Goal: Task Accomplishment & Management: Manage account settings

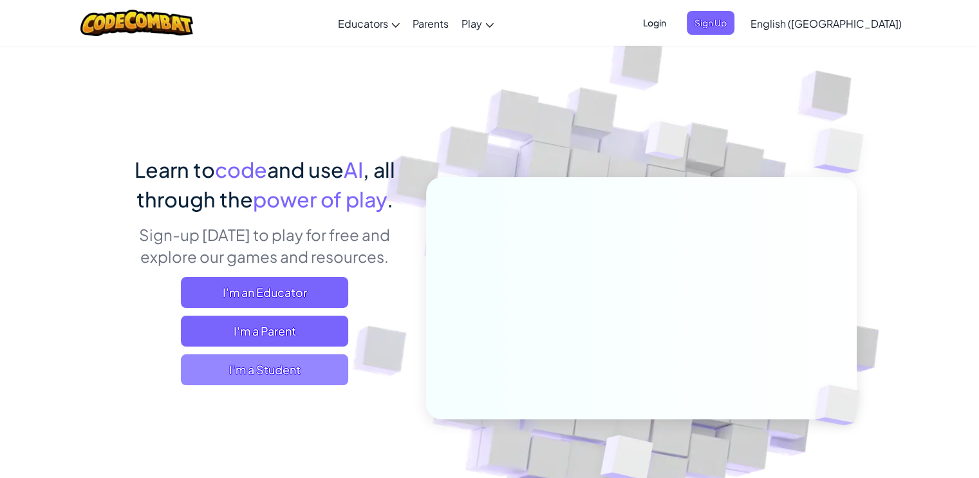
click at [291, 371] on span "I'm a Student" at bounding box center [264, 369] width 167 height 31
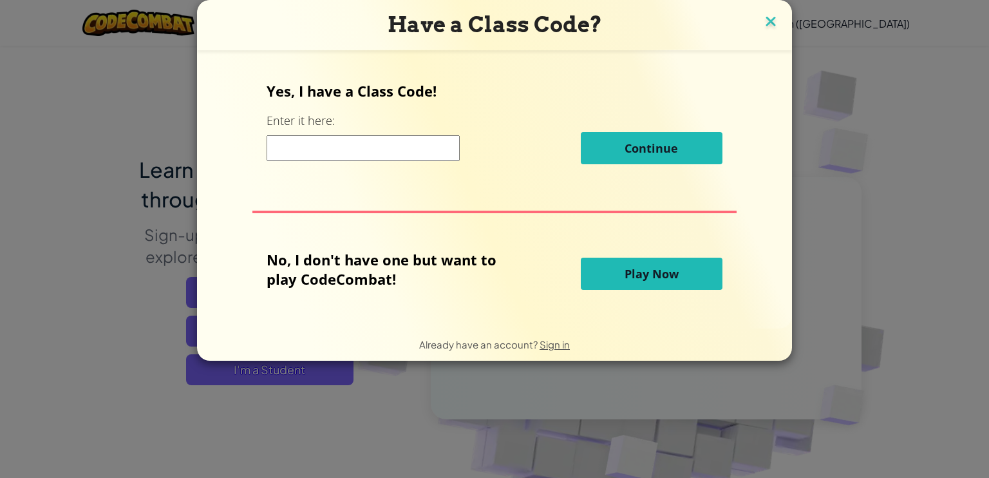
click at [766, 20] on img at bounding box center [770, 22] width 17 height 19
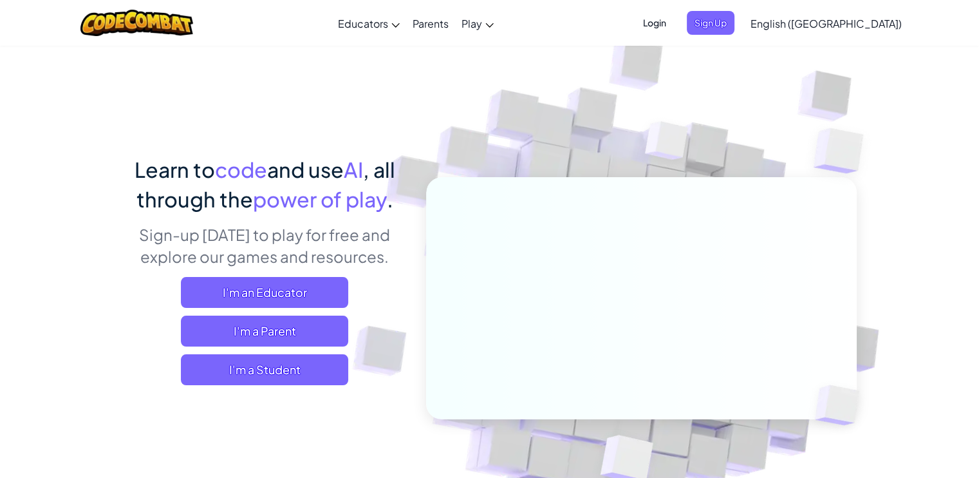
click at [674, 31] on span "Login" at bounding box center [654, 23] width 39 height 24
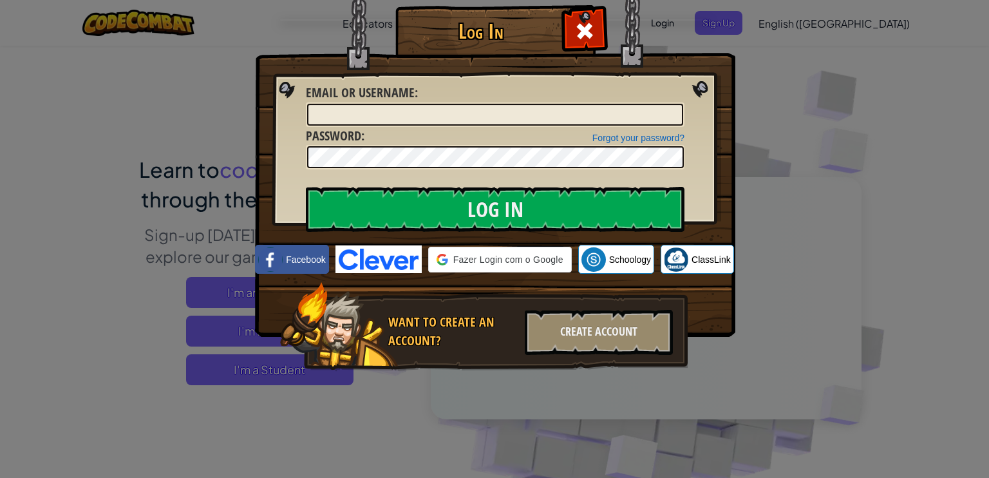
click at [384, 127] on div "Forgot your password? Password :" at bounding box center [495, 148] width 378 height 43
click at [383, 118] on input "Email or Username :" at bounding box center [495, 115] width 376 height 22
type input "[EMAIL_ADDRESS][DOMAIN_NAME]"
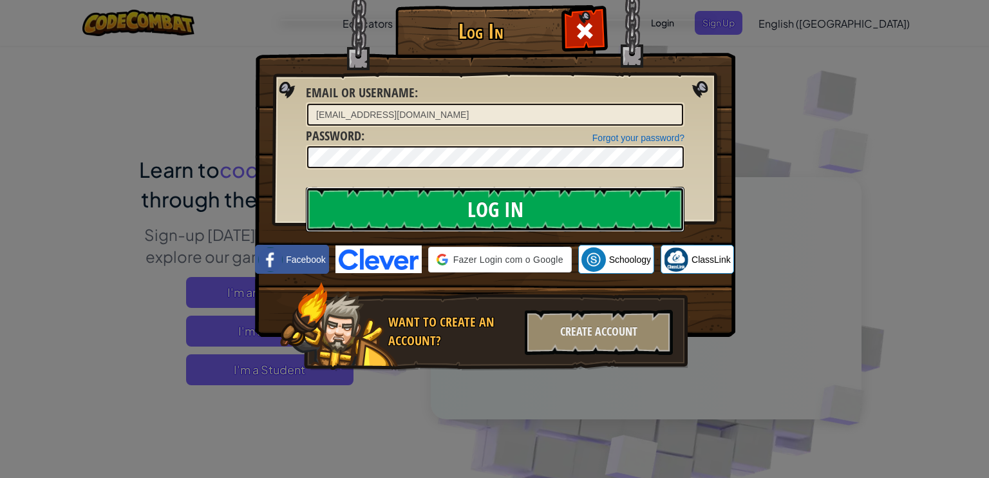
click at [478, 209] on input "Log In" at bounding box center [495, 209] width 378 height 45
